Goal: Transaction & Acquisition: Purchase product/service

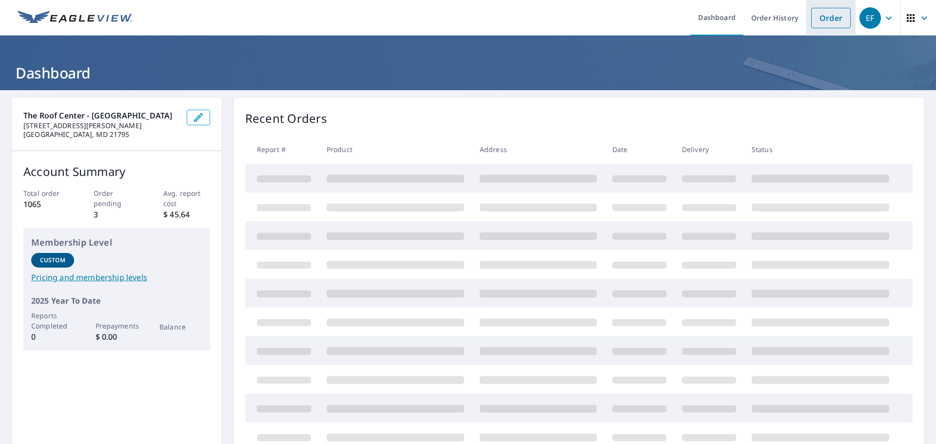
click at [821, 17] on link "Order" at bounding box center [832, 18] width 40 height 20
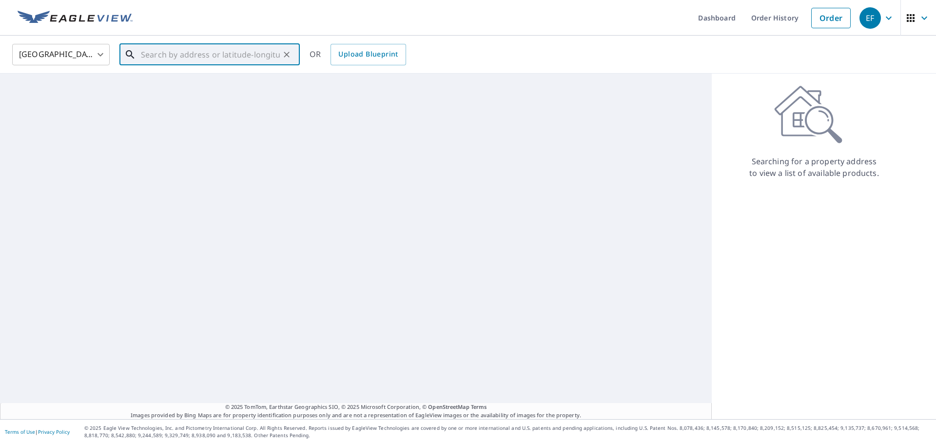
click at [166, 54] on input "text" at bounding box center [210, 54] width 139 height 27
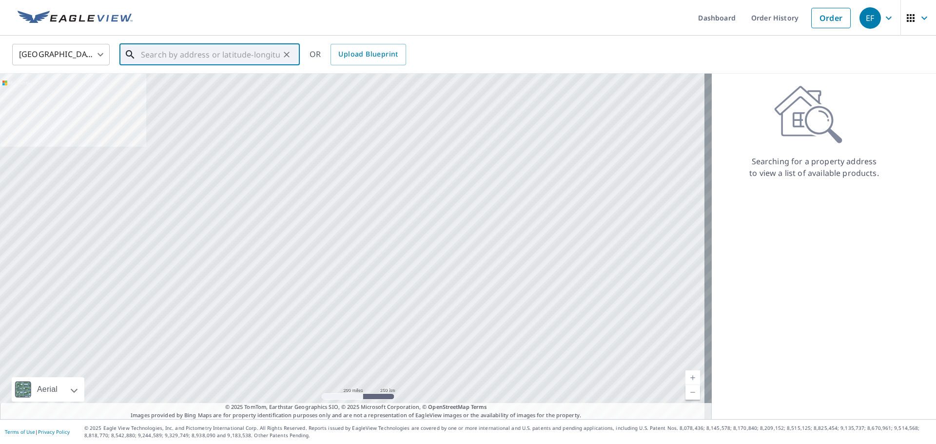
click at [166, 54] on input "text" at bounding box center [210, 54] width 139 height 27
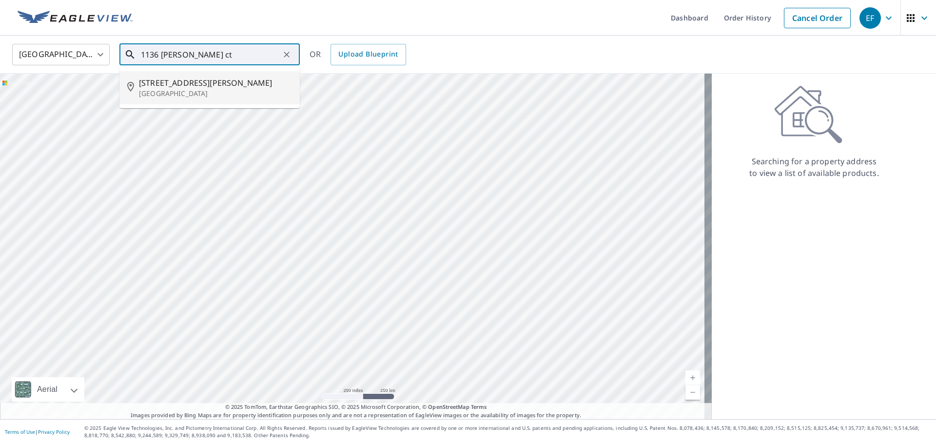
click at [210, 80] on span "[STREET_ADDRESS][PERSON_NAME]" at bounding box center [215, 83] width 153 height 12
type input "[STREET_ADDRESS][PERSON_NAME]"
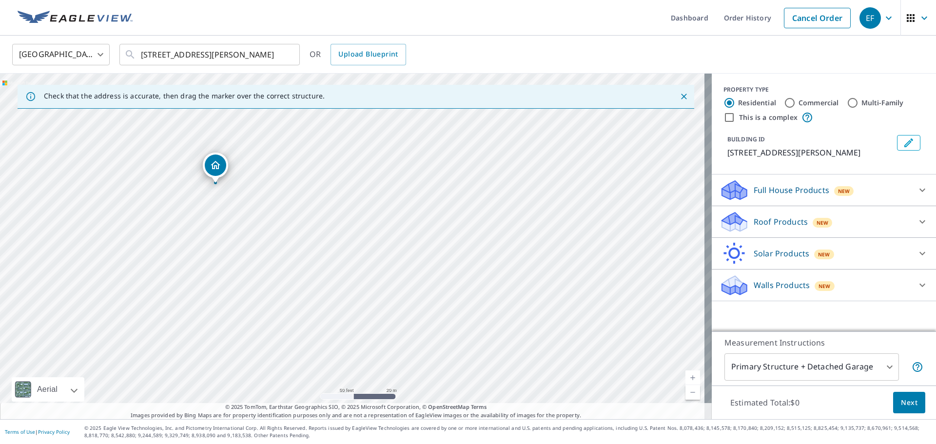
drag, startPoint x: 473, startPoint y: 317, endPoint x: 299, endPoint y: 210, distance: 203.4
click at [299, 210] on div "[STREET_ADDRESS][PERSON_NAME]" at bounding box center [356, 247] width 712 height 346
drag, startPoint x: 257, startPoint y: 225, endPoint x: 345, endPoint y: 244, distance: 89.9
click at [345, 244] on div "[STREET_ADDRESS][PERSON_NAME]" at bounding box center [356, 247] width 712 height 346
drag, startPoint x: 308, startPoint y: 230, endPoint x: 350, endPoint y: 241, distance: 42.9
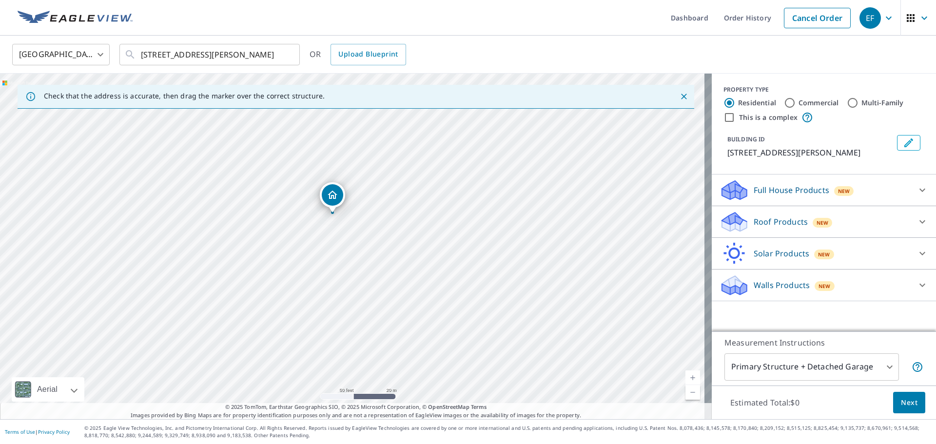
click at [345, 240] on div "[STREET_ADDRESS][PERSON_NAME]" at bounding box center [356, 247] width 712 height 346
click at [774, 222] on p "Roof Products" at bounding box center [781, 222] width 54 height 12
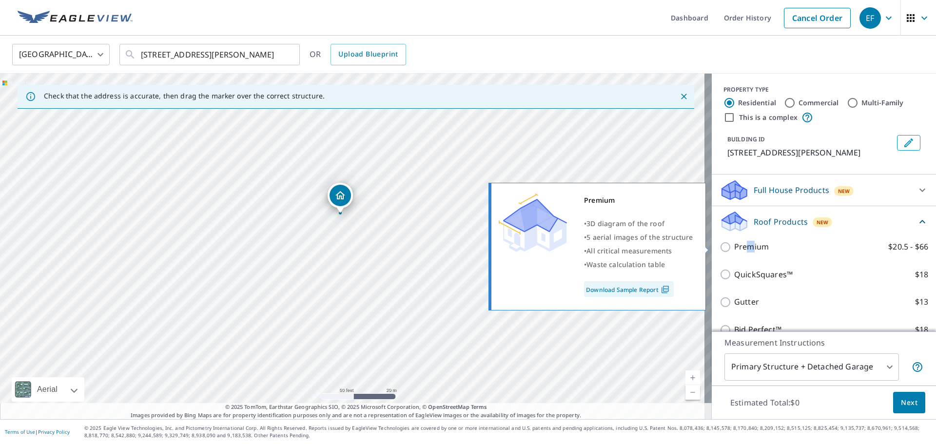
click at [746, 245] on p "Premium" at bounding box center [752, 247] width 35 height 12
click at [720, 246] on input "Premium $20.5 - $66" at bounding box center [727, 247] width 15 height 12
checkbox input "true"
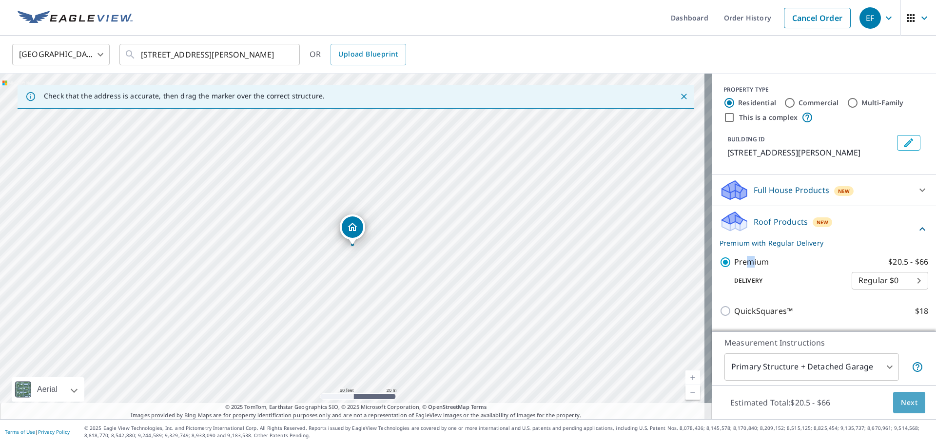
click at [897, 395] on button "Next" at bounding box center [910, 403] width 32 height 22
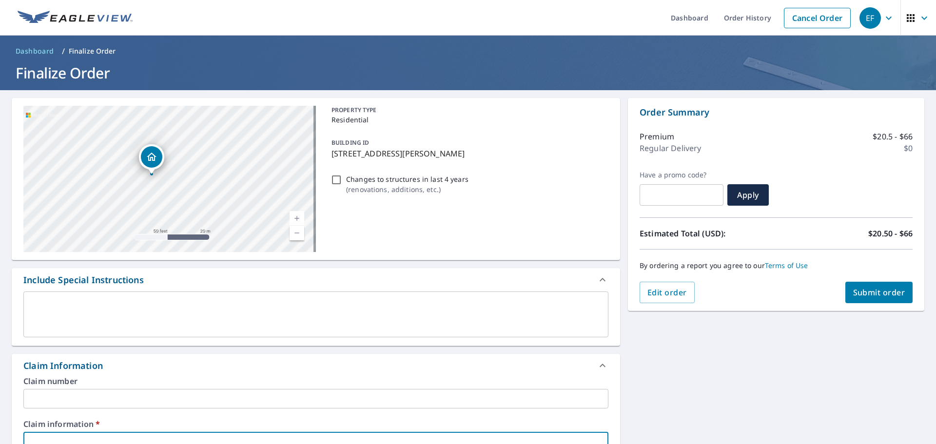
click at [154, 440] on input "text" at bounding box center [315, 442] width 585 height 20
type input "292998"
click at [870, 292] on span "Submit order" at bounding box center [880, 292] width 52 height 11
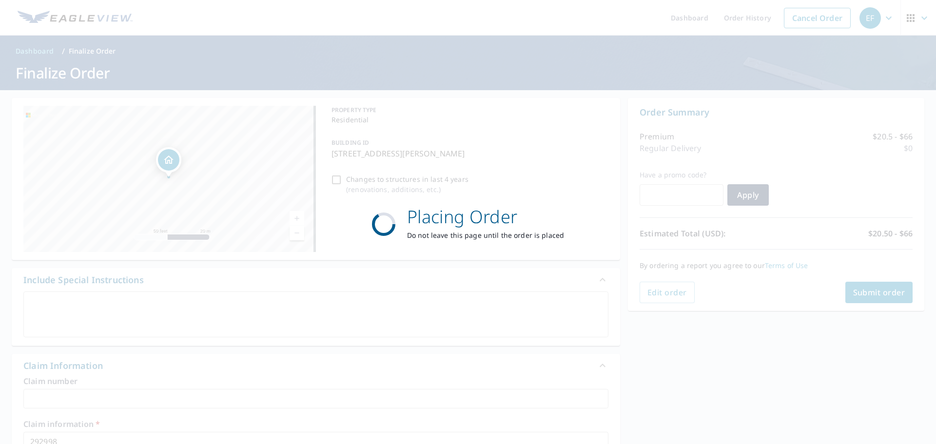
checkbox input "true"
